Goal: Information Seeking & Learning: Find specific page/section

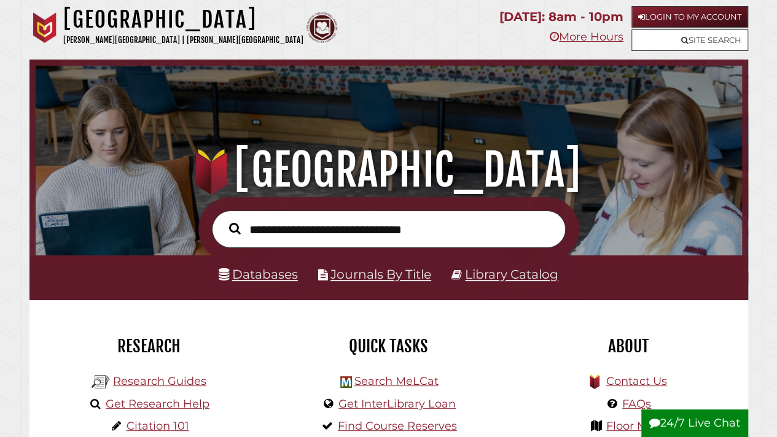
scroll to position [233, 700]
click at [682, 40] on icon at bounding box center [684, 40] width 7 height 8
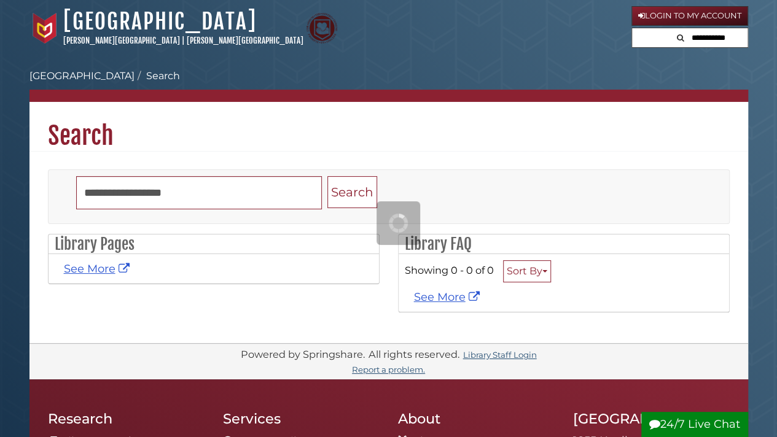
click at [682, 40] on icon "Search" at bounding box center [680, 38] width 7 height 8
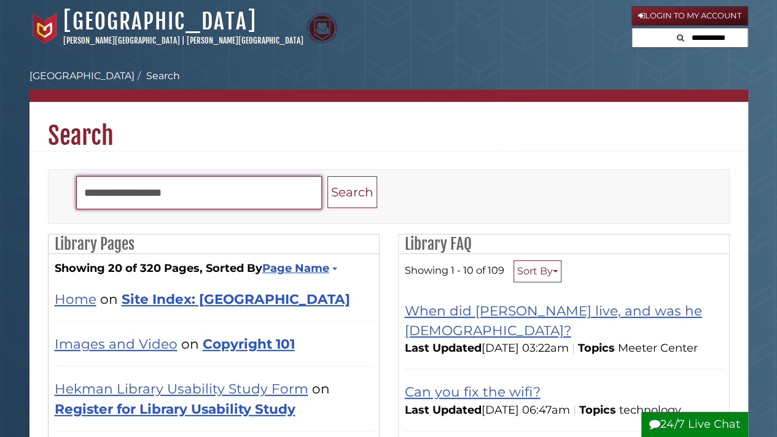
click at [221, 191] on input "Search" at bounding box center [199, 192] width 246 height 33
type input "*"
type input "*****"
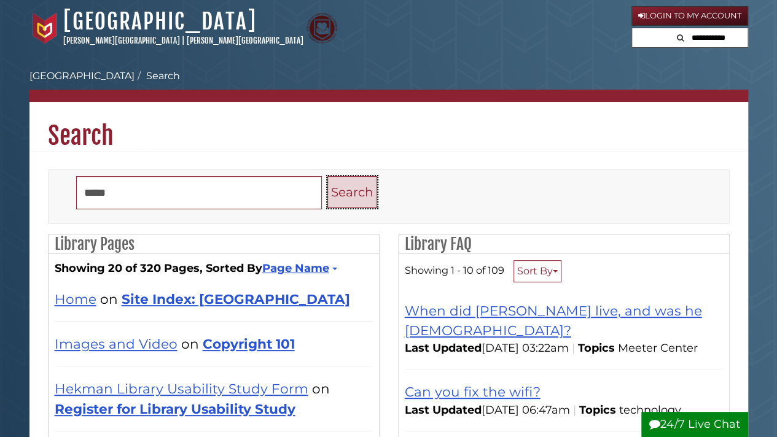
click at [347, 197] on button "Search" at bounding box center [352, 192] width 50 height 33
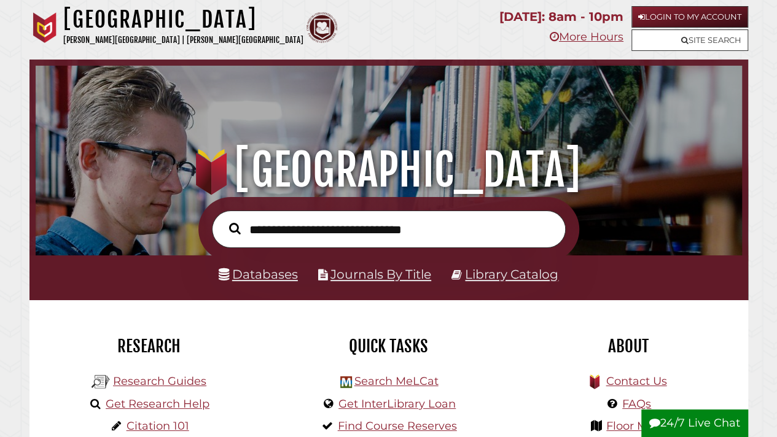
scroll to position [233, 700]
click at [652, 15] on link "Login to My Account" at bounding box center [689, 16] width 117 height 21
